Goal: Transaction & Acquisition: Purchase product/service

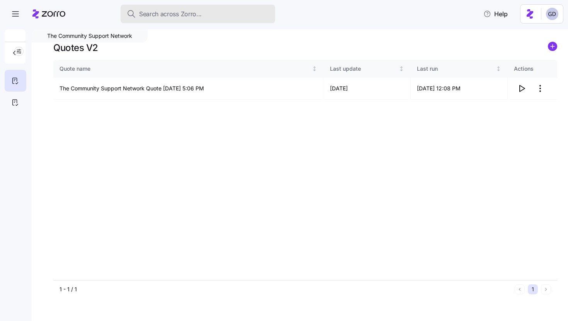
click at [184, 15] on span "Search across Zorro..." at bounding box center [170, 14] width 63 height 10
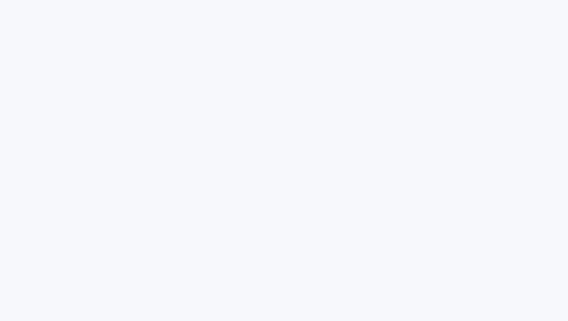
click at [85, 0] on html at bounding box center [284, 0] width 568 height 0
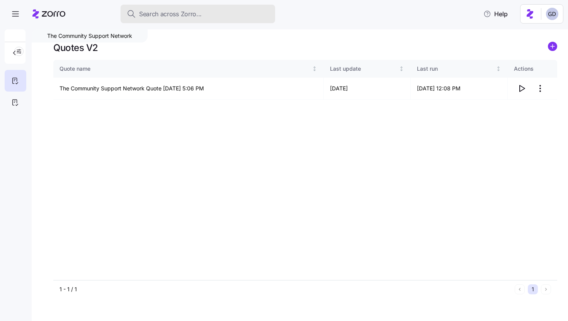
click at [177, 11] on span "Search across Zorro..." at bounding box center [170, 14] width 63 height 10
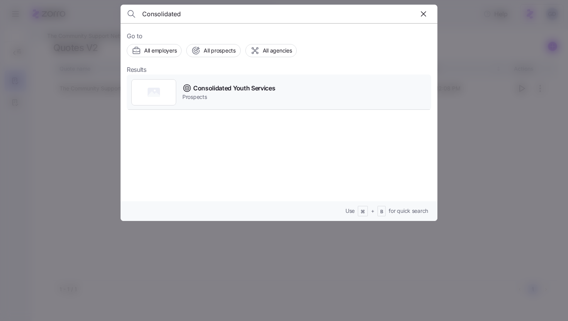
type input "Consolidated"
click at [232, 87] on span "Consolidated Youth Services" at bounding box center [234, 89] width 82 height 10
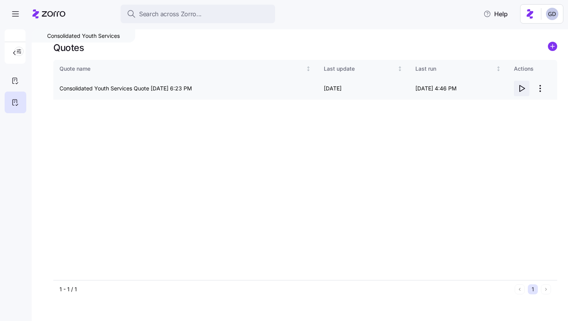
click at [523, 89] on icon "button" at bounding box center [521, 88] width 9 height 9
click at [10, 78] on div at bounding box center [16, 81] width 22 height 22
click at [520, 89] on icon "button" at bounding box center [522, 88] width 5 height 6
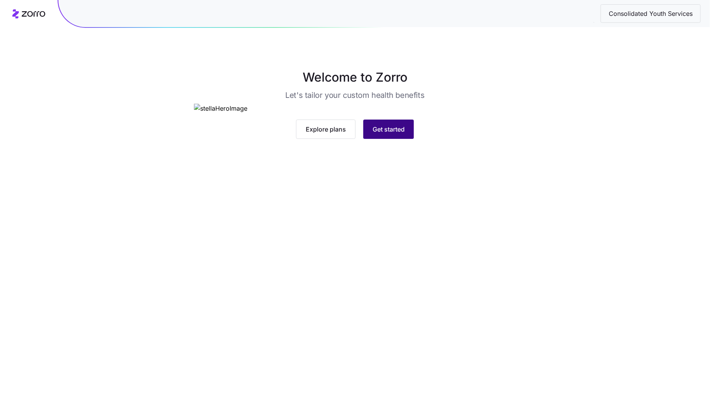
click at [385, 134] on span "Get started" at bounding box center [389, 129] width 32 height 9
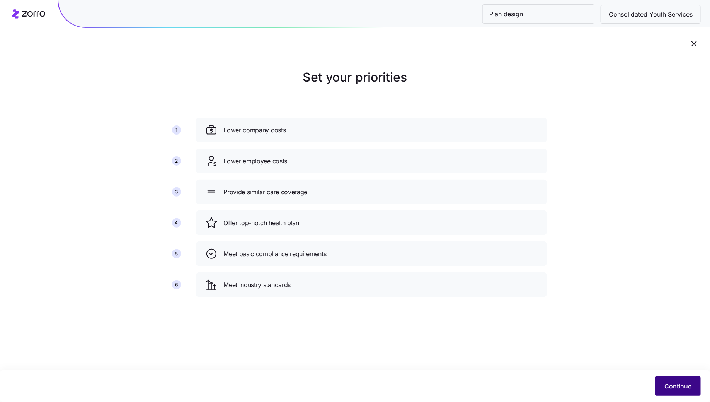
click at [677, 387] on span "Continue" at bounding box center [678, 385] width 27 height 9
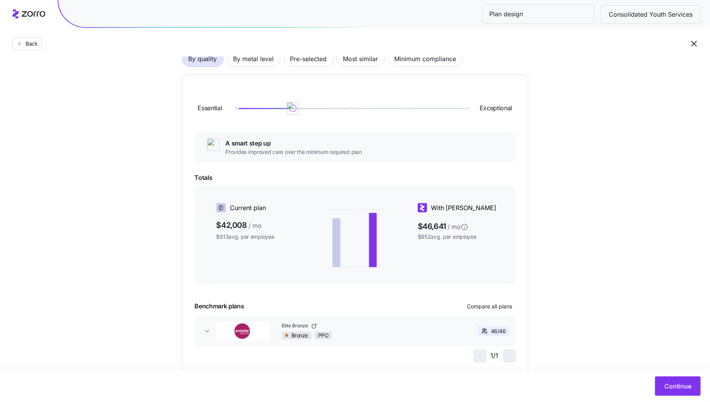
scroll to position [20, 0]
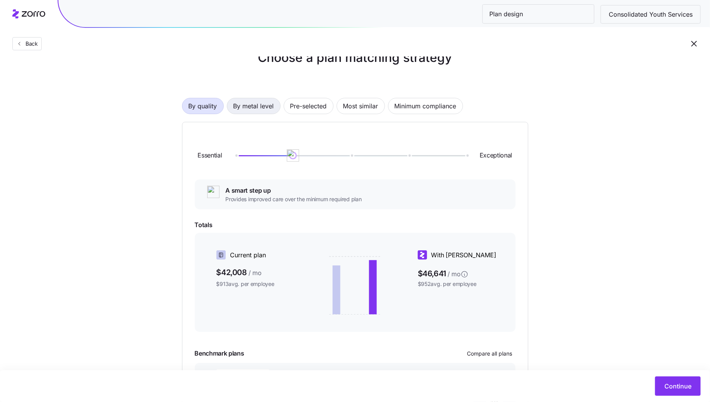
click at [248, 111] on span "By metal level" at bounding box center [254, 105] width 41 height 15
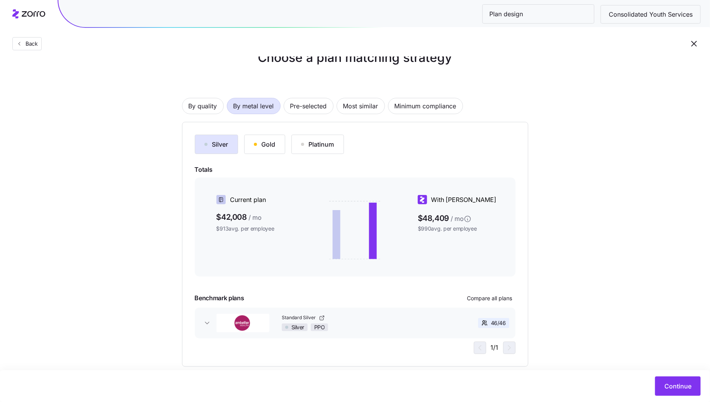
scroll to position [34, 0]
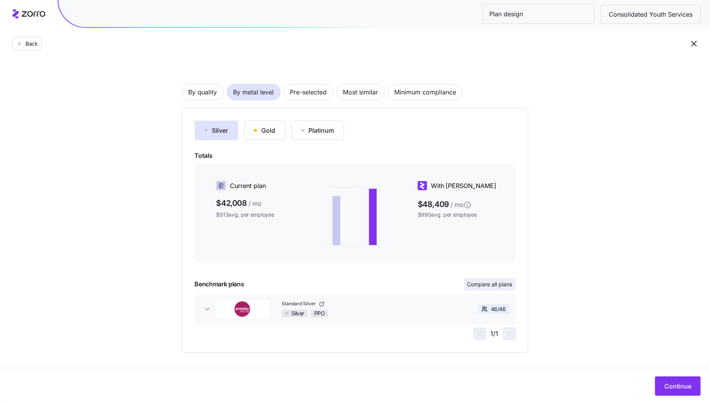
click at [495, 287] on span "Compare all plans" at bounding box center [489, 284] width 45 height 8
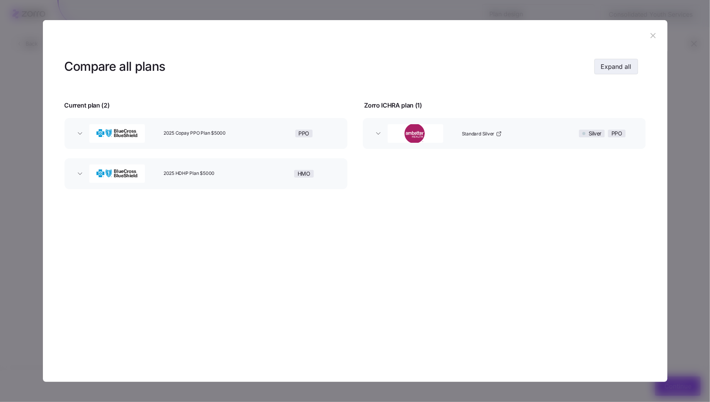
click at [614, 70] on span "Expand all" at bounding box center [616, 66] width 31 height 9
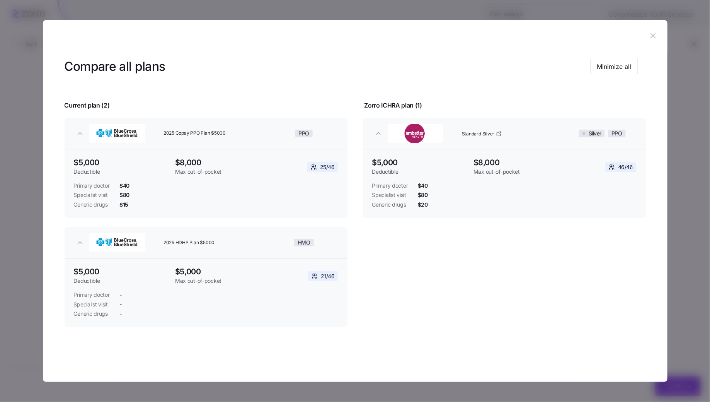
click at [653, 35] on icon "button" at bounding box center [653, 35] width 5 height 5
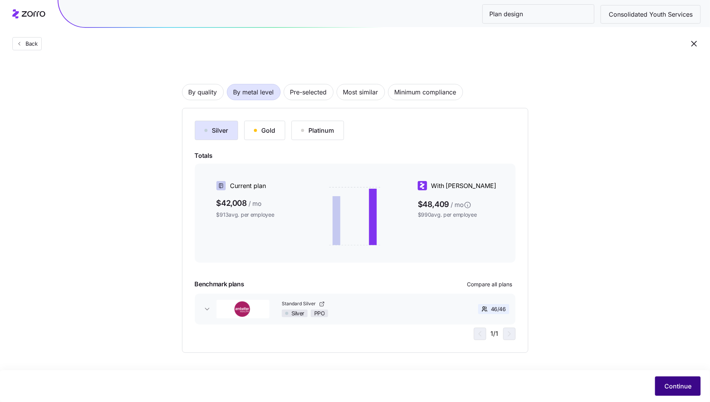
click at [678, 384] on span "Continue" at bounding box center [678, 385] width 27 height 9
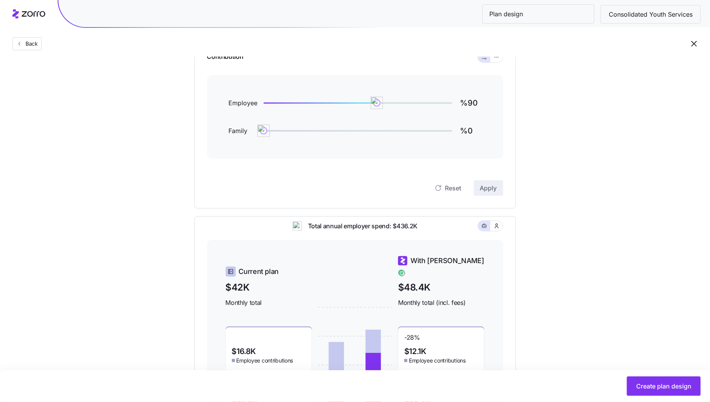
scroll to position [73, 0]
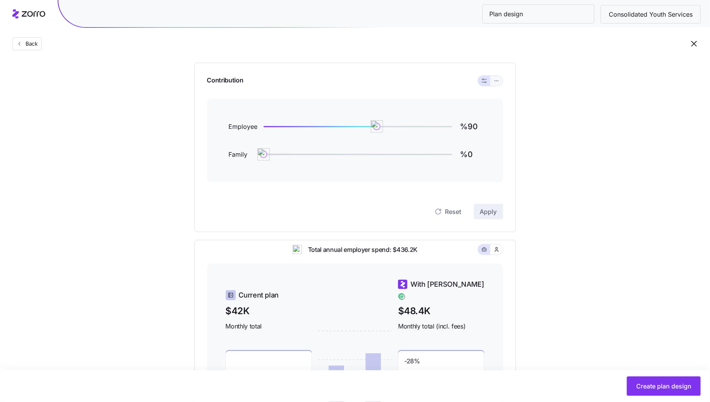
click at [501, 81] on button "button" at bounding box center [497, 81] width 12 height 10
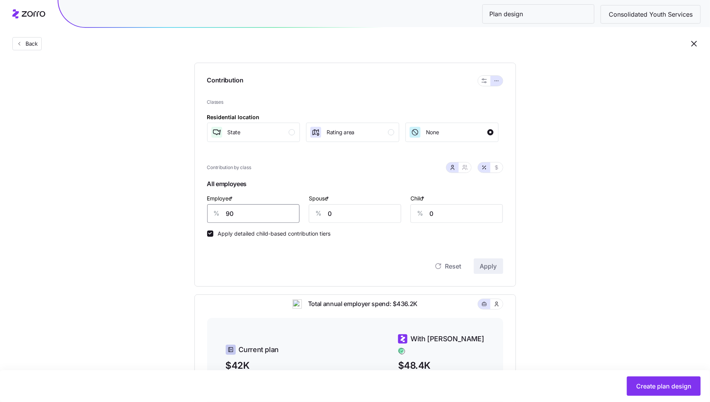
click at [226, 211] on input "90" at bounding box center [253, 213] width 92 height 19
type input "65"
click at [492, 267] on span "Apply" at bounding box center [488, 265] width 17 height 9
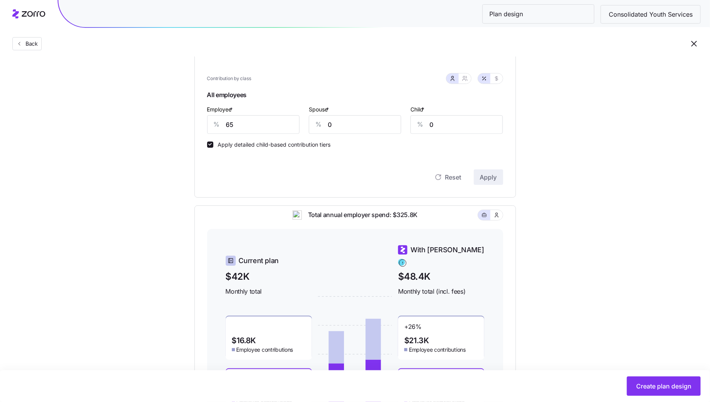
scroll to position [158, 0]
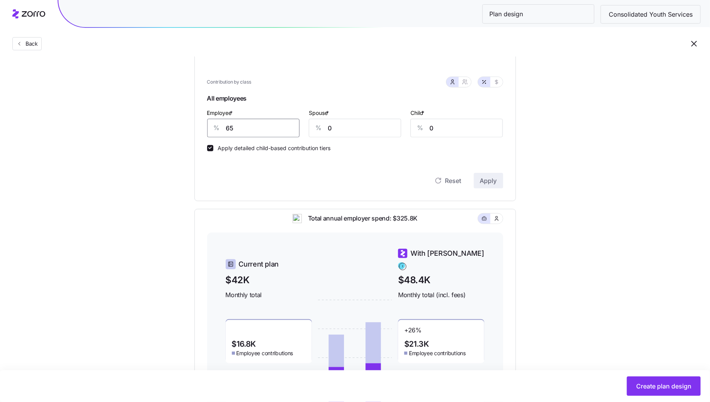
click at [260, 126] on input "65" at bounding box center [253, 128] width 92 height 19
type input "70"
click at [488, 182] on span "Apply" at bounding box center [488, 180] width 17 height 9
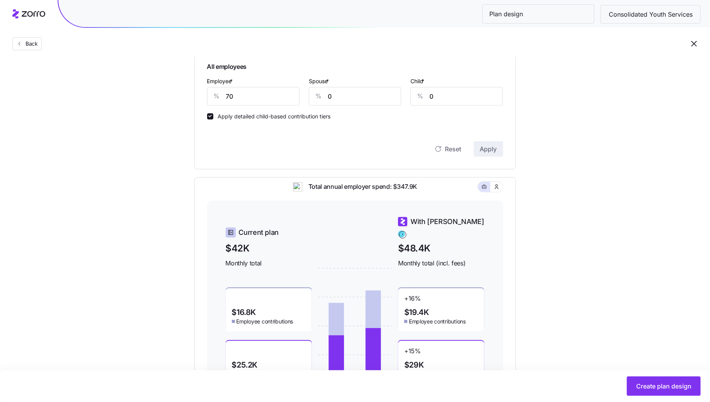
scroll to position [242, 0]
